Goal: Task Accomplishment & Management: Use online tool/utility

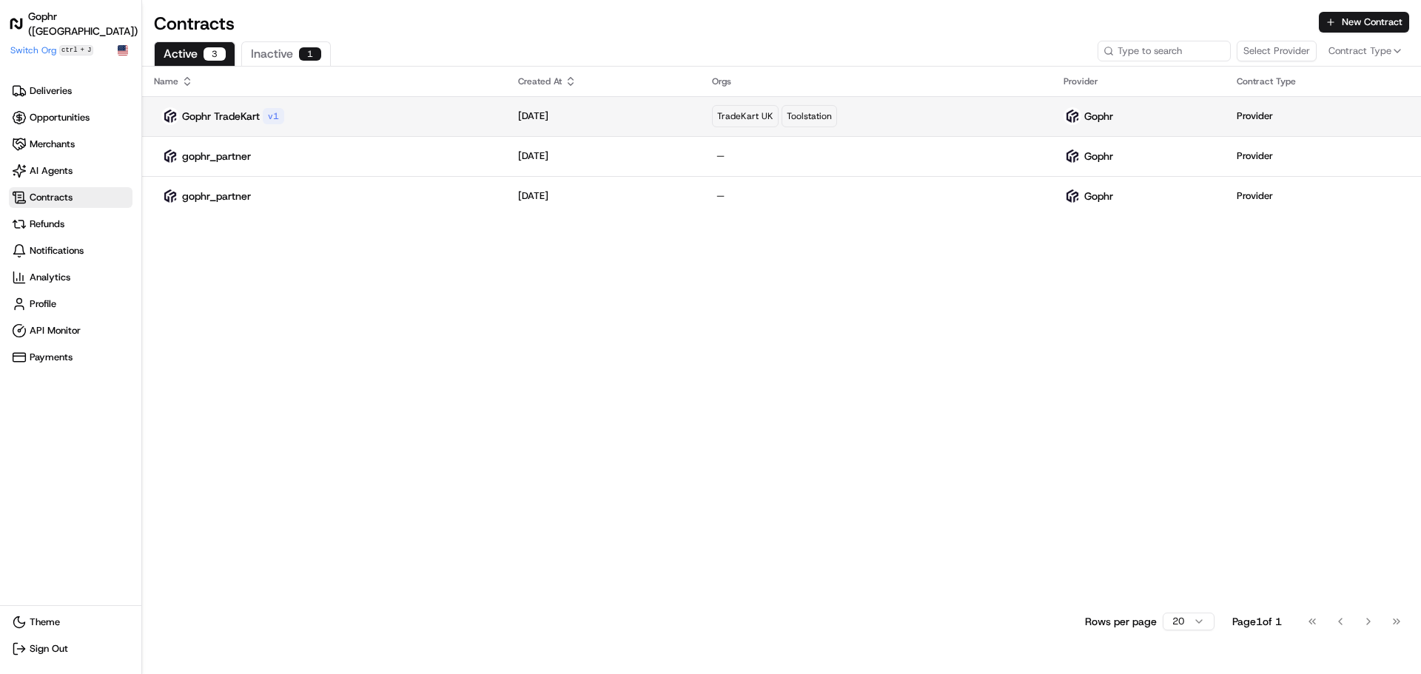
click at [307, 121] on div "Gophr TradeKart v 1" at bounding box center [324, 116] width 340 height 18
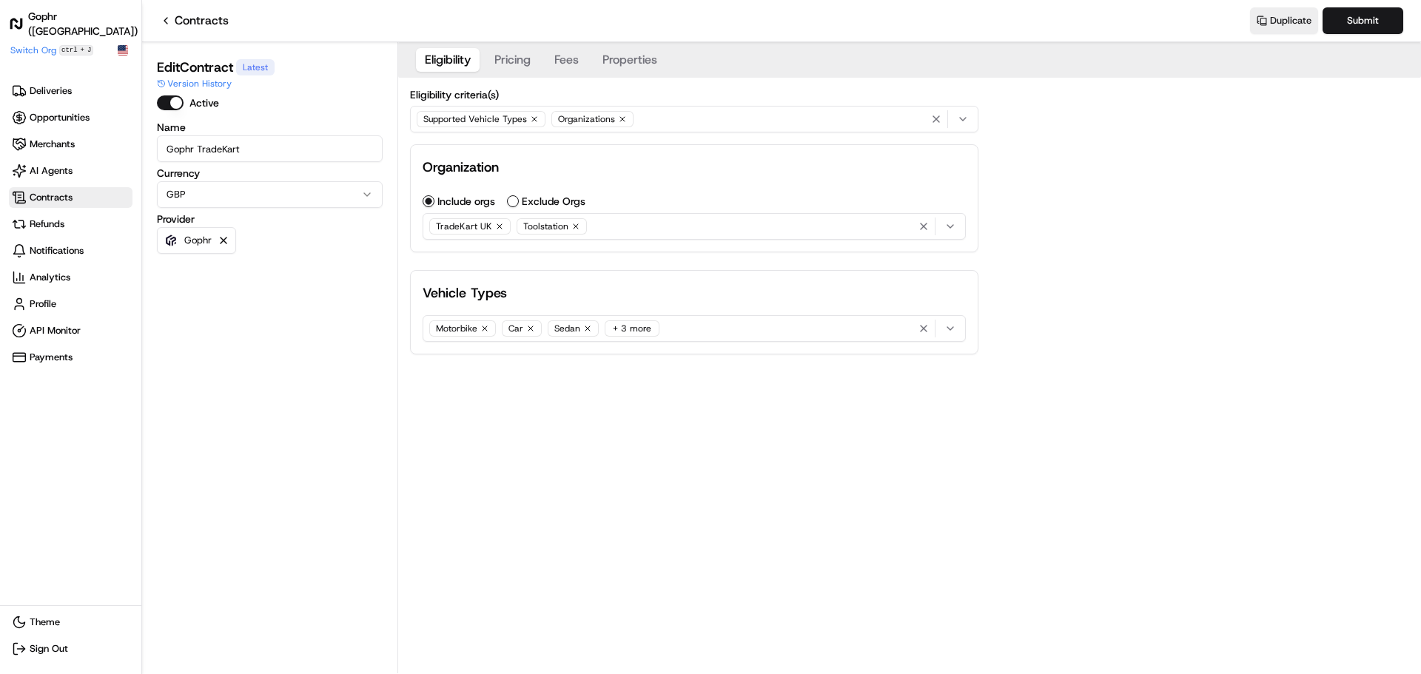
click at [692, 115] on div "Supported Vehicle Types Organizations" at bounding box center [694, 119] width 561 height 22
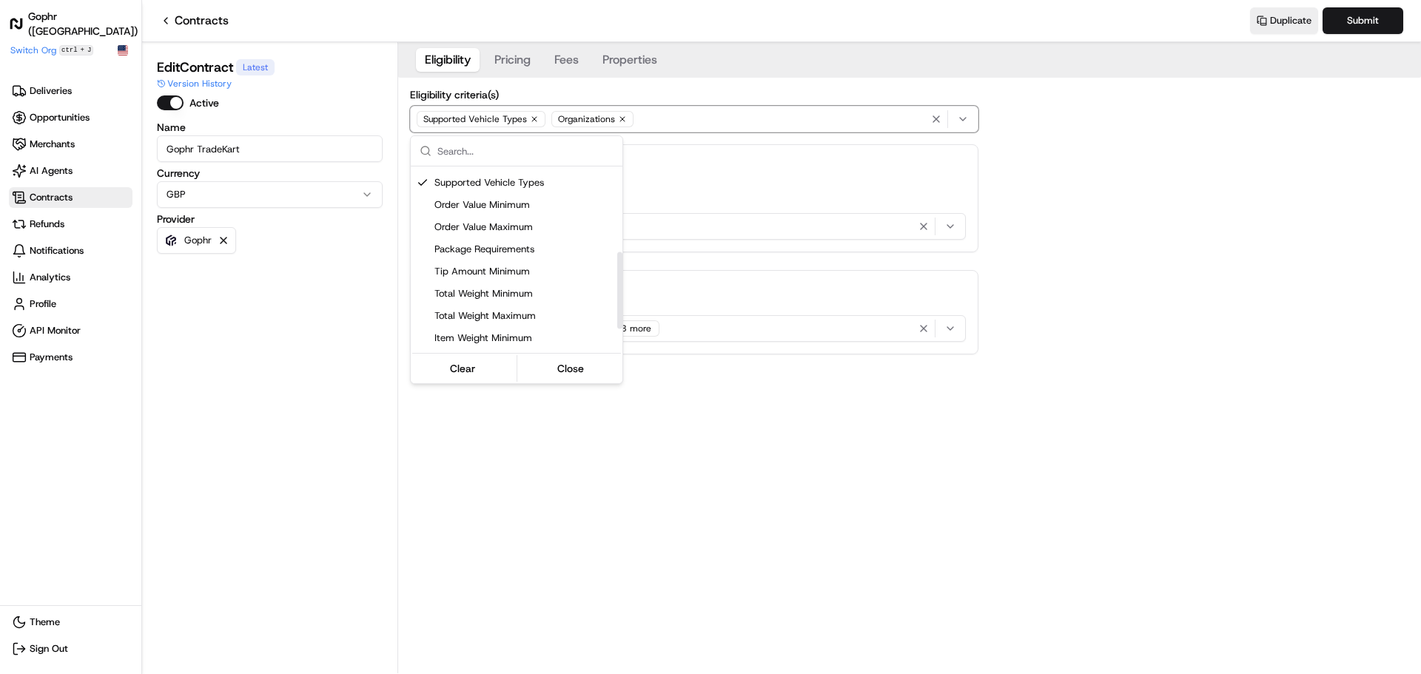
scroll to position [259, 0]
click at [515, 340] on span "Custom Eligibility (Script)" at bounding box center [525, 340] width 182 height 13
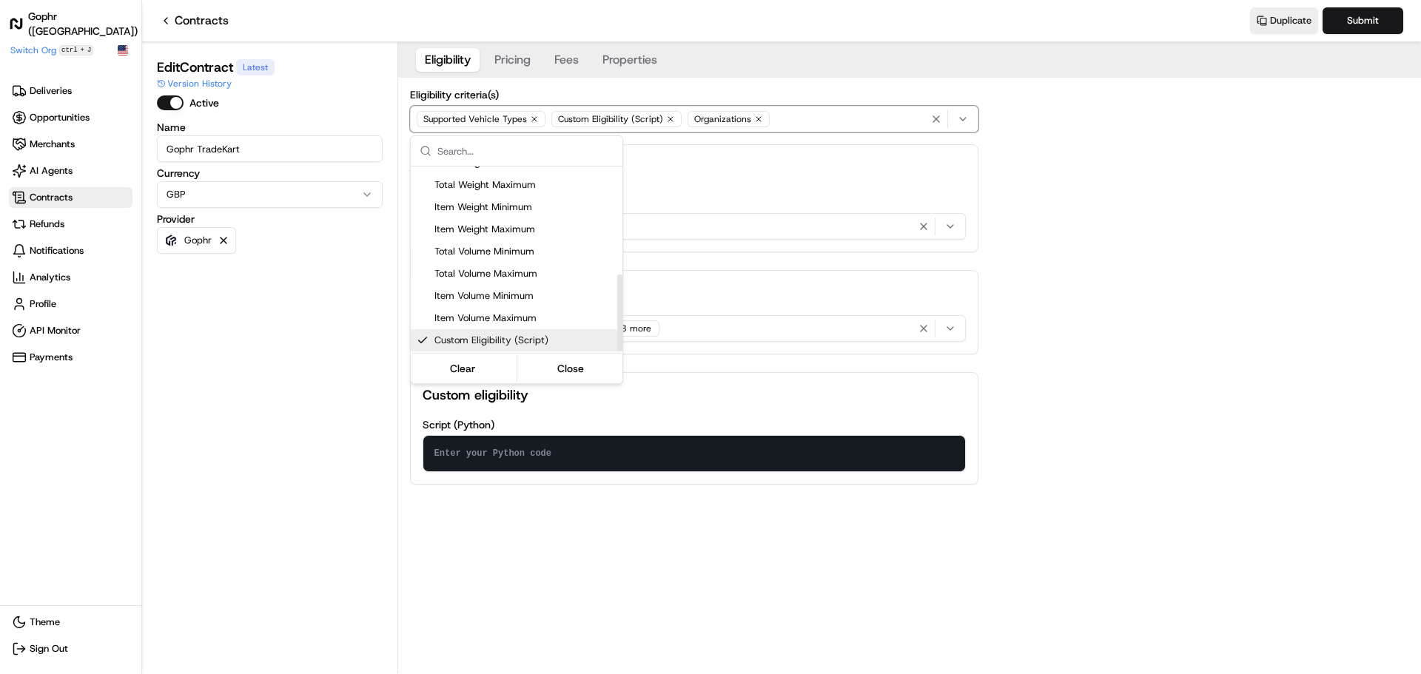
click at [729, 494] on html "Gophr ([GEOGRAPHIC_DATA]) Make sidebar auto shrink Switch Org ctrl + J Deliveri…" at bounding box center [710, 337] width 1421 height 674
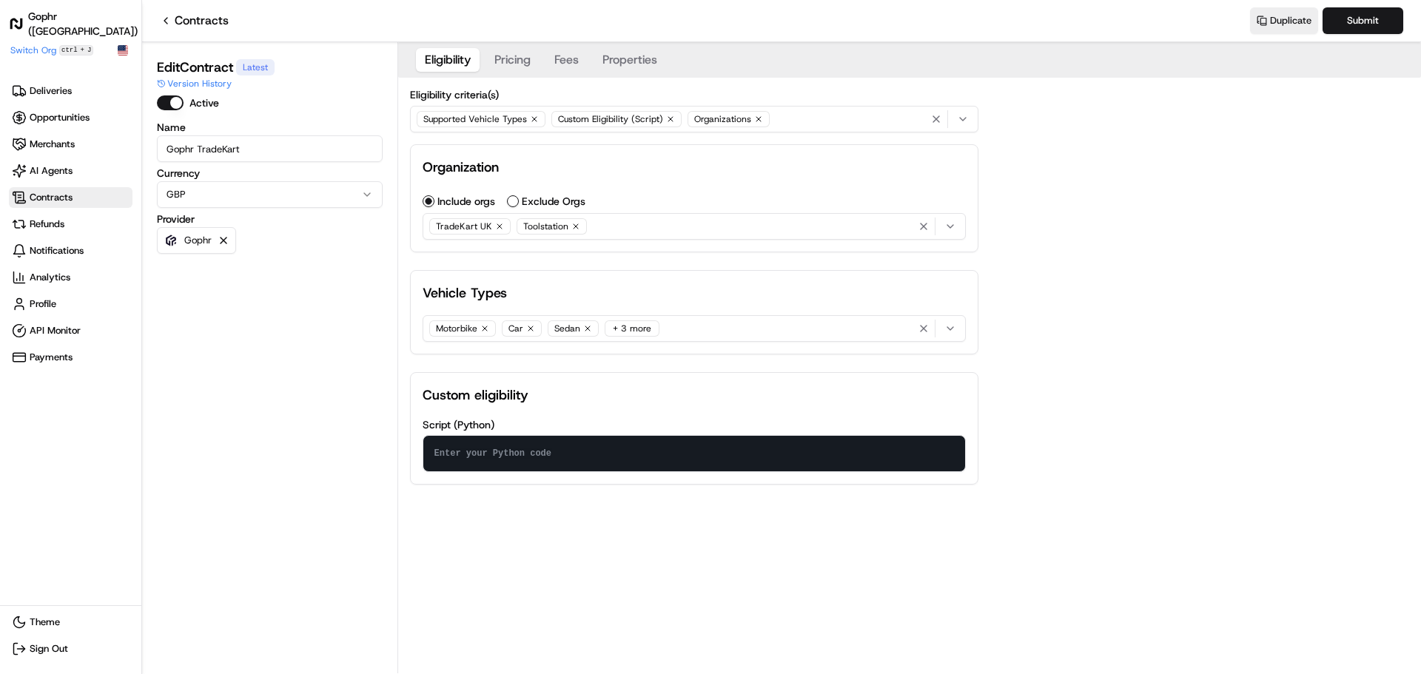
click at [560, 460] on textarea at bounding box center [694, 454] width 542 height 36
paste textarea "def check_eligibility(package) -> int: vehicle = package.minimum_vehicle_size i…"
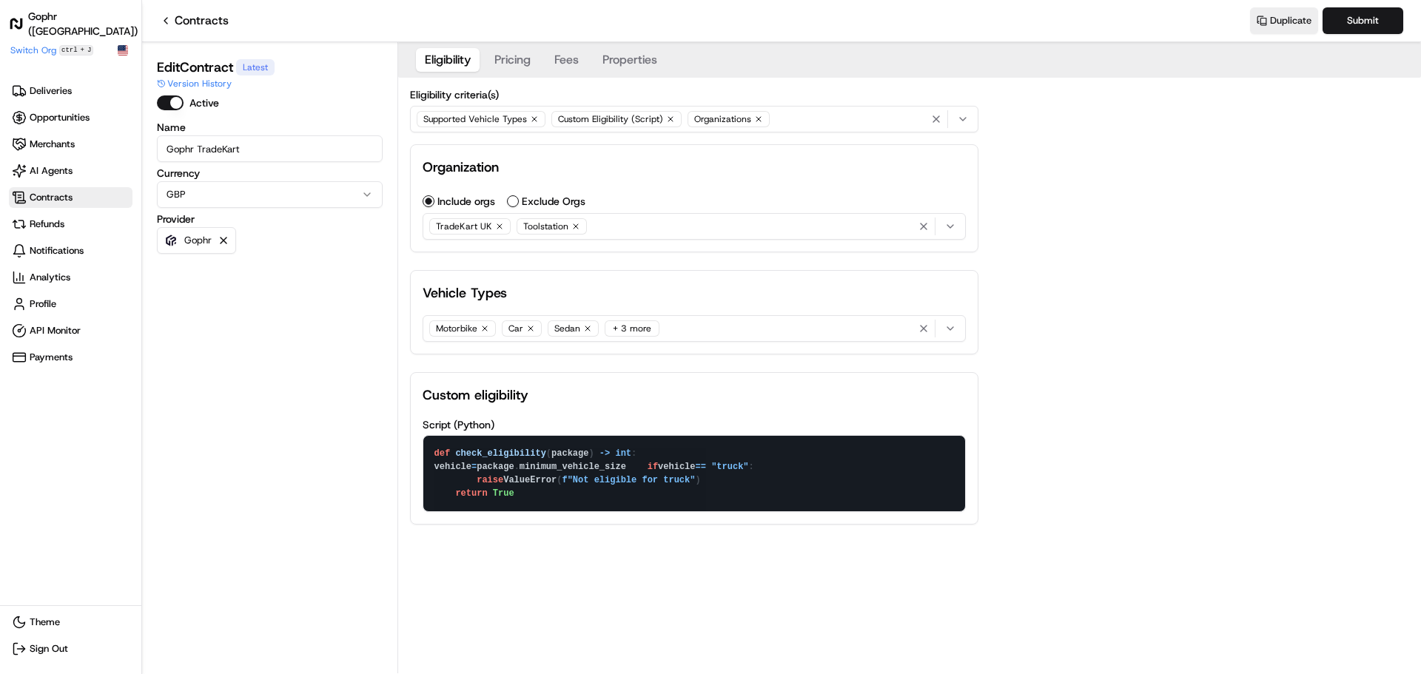
type textarea "def check_eligibility(package) -> int: vehicle = package.minimum_vehicle_size i…"
drag, startPoint x: 1172, startPoint y: 367, endPoint x: 1239, endPoint y: 258, distance: 128.2
click at [1175, 361] on div "Eligibility Pricing Fees Properties Eligibility criteria(s) Supported Vehicle T…" at bounding box center [909, 295] width 1023 height 506
click at [1348, 20] on button "Submit" at bounding box center [1363, 20] width 81 height 27
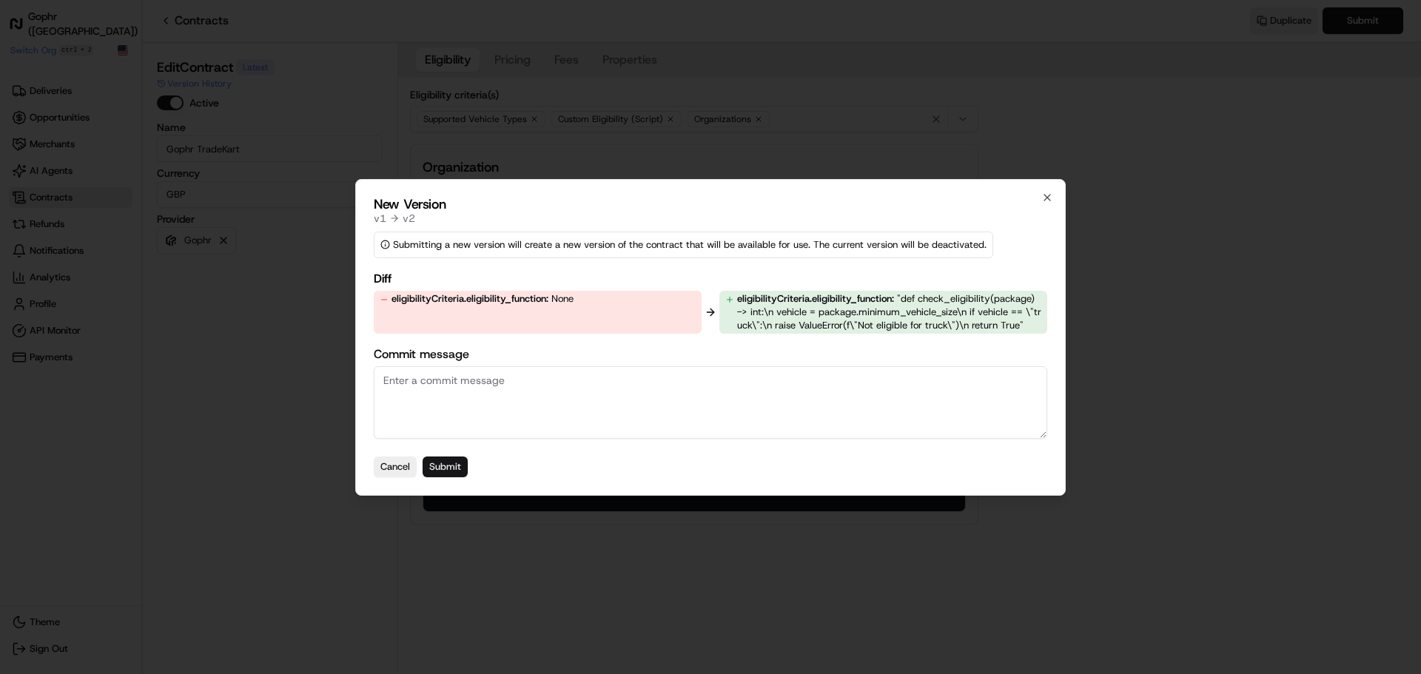
click at [456, 468] on button "Submit" at bounding box center [445, 467] width 45 height 21
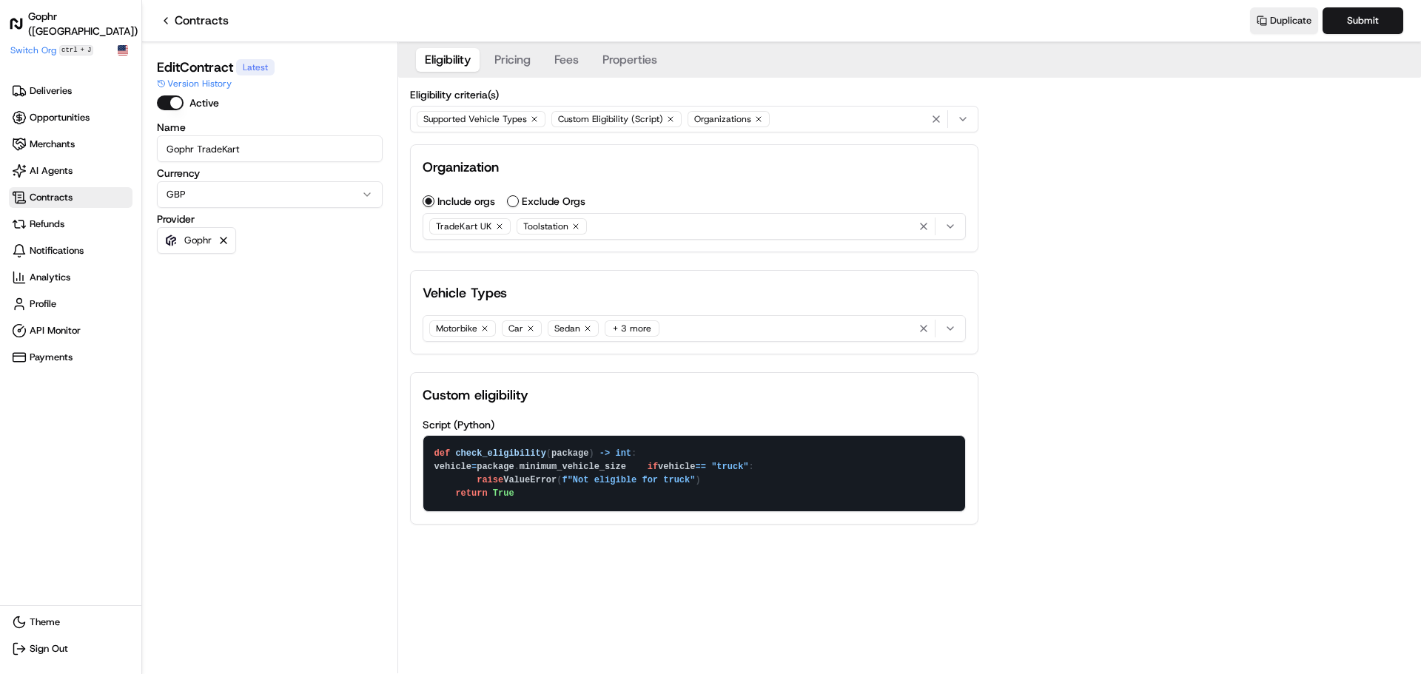
click at [688, 327] on div "Motorbike Car Sedan + 3 more" at bounding box center [694, 329] width 536 height 22
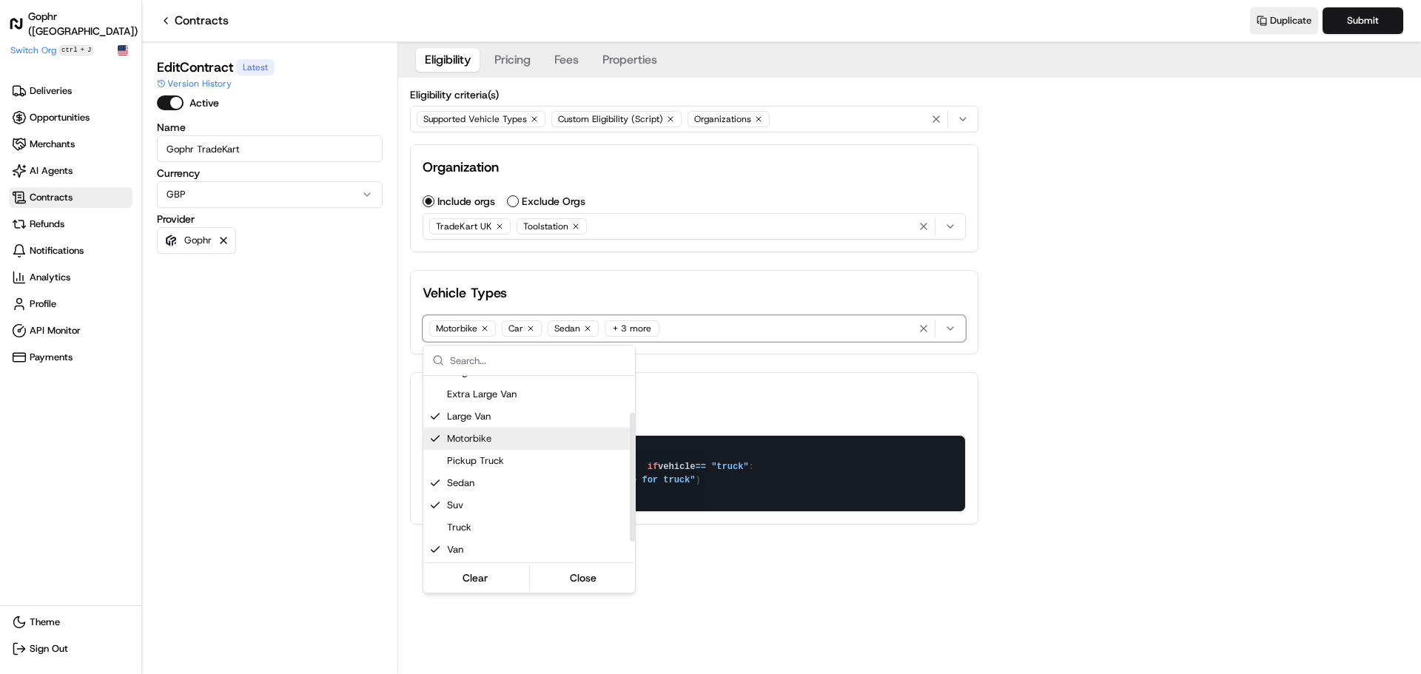
scroll to position [7, 0]
click at [1132, 326] on html "Gophr ([GEOGRAPHIC_DATA]) Make sidebar auto shrink Switch Org ctrl + J Deliveri…" at bounding box center [710, 337] width 1421 height 674
